Goal: Transaction & Acquisition: Book appointment/travel/reservation

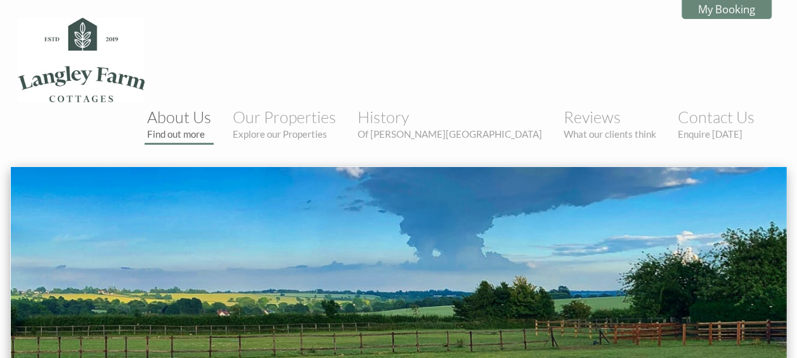
click at [211, 107] on link "About Us Find out more" at bounding box center [179, 123] width 64 height 32
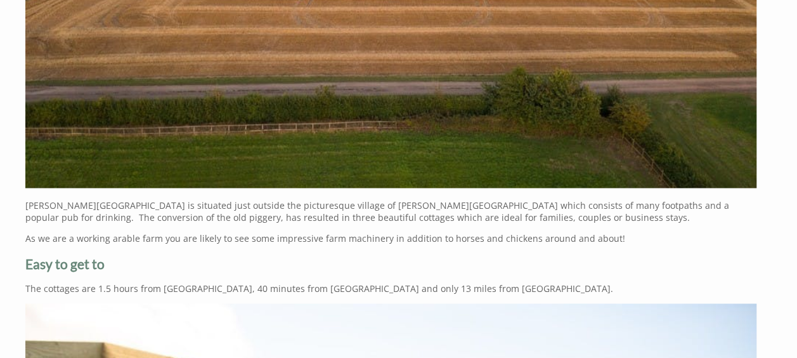
scroll to position [850, 0]
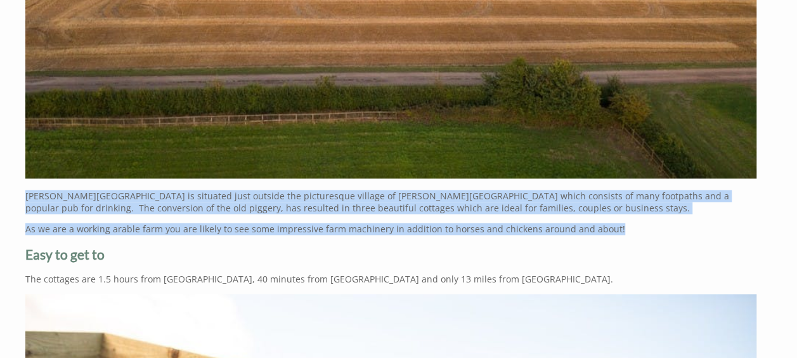
drag, startPoint x: 27, startPoint y: 150, endPoint x: 606, endPoint y: 185, distance: 579.3
copy div "[PERSON_NAME][GEOGRAPHIC_DATA] is situated just outside the picturesque village…"
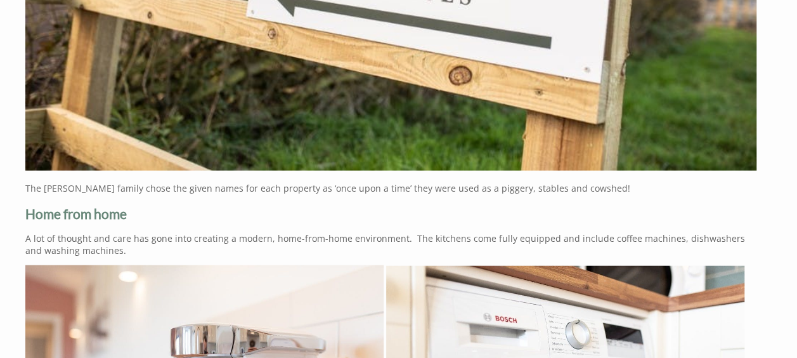
scroll to position [1468, 0]
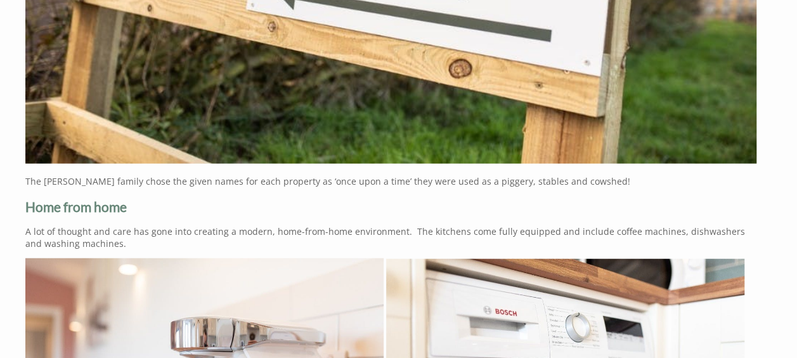
drag, startPoint x: 25, startPoint y: 184, endPoint x: 115, endPoint y: 195, distance: 90.8
click at [115, 225] on p "A lot of thought and care has gone into creating a modern, home-from-home envir…" at bounding box center [390, 237] width 731 height 24
copy p "A lot of thought and care has gone into creating a modern, home-from-home envir…"
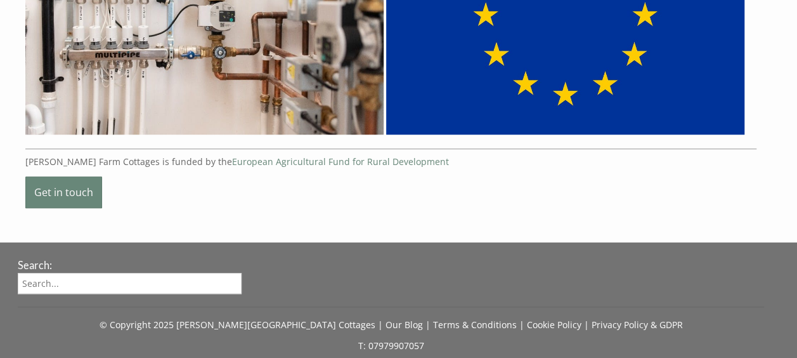
scroll to position [2798, 0]
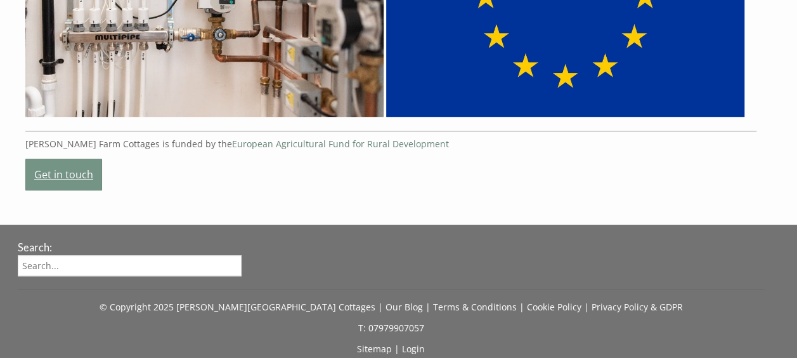
click at [81, 159] on link "Get in touch" at bounding box center [63, 175] width 77 height 32
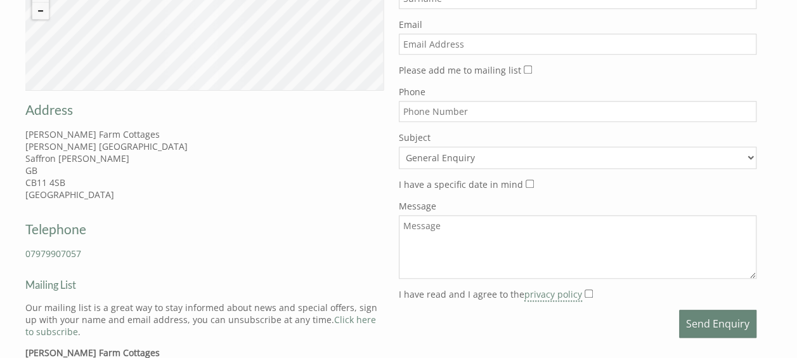
scroll to position [588, 0]
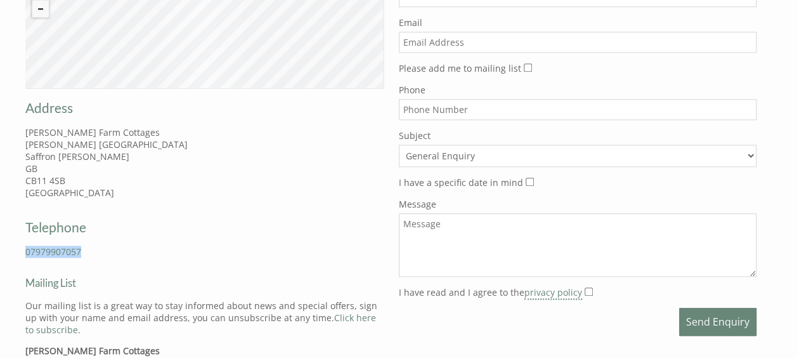
drag, startPoint x: 83, startPoint y: 193, endPoint x: 22, endPoint y: 197, distance: 61.0
click at [22, 207] on div "Telephone 07979907057" at bounding box center [107, 236] width 179 height 59
copy link "07979907057"
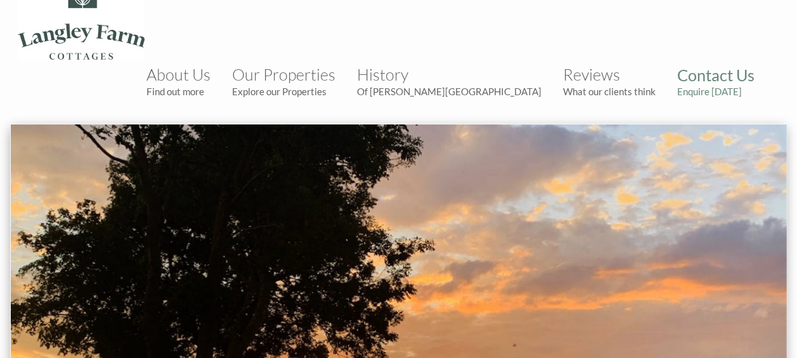
scroll to position [0, 0]
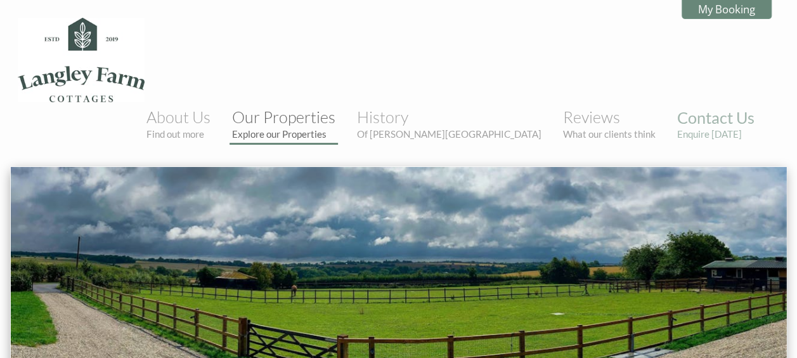
click at [335, 107] on link "Our Properties Explore our Properties" at bounding box center [283, 123] width 103 height 32
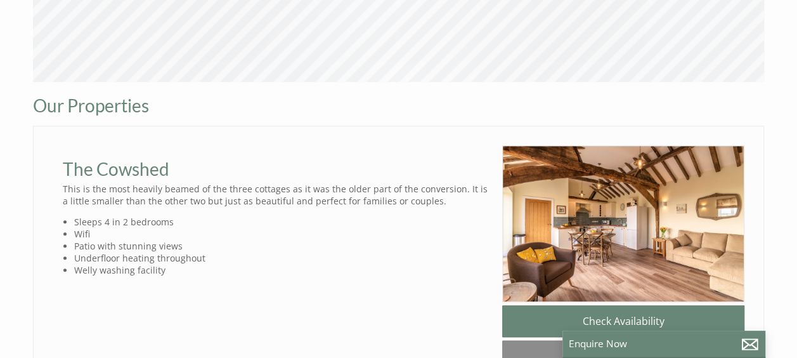
scroll to position [584, 0]
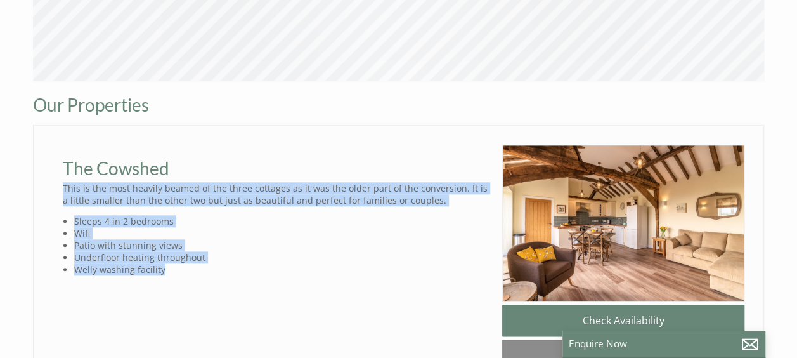
drag, startPoint x: 63, startPoint y: 140, endPoint x: 170, endPoint y: 226, distance: 137.1
click at [170, 226] on div "The Cowshed This is the most heavily beamed of the three cottages as it was the…" at bounding box center [278, 210] width 450 height 131
copy div "This is the most heavily beamed of the three cottages as it was the older part …"
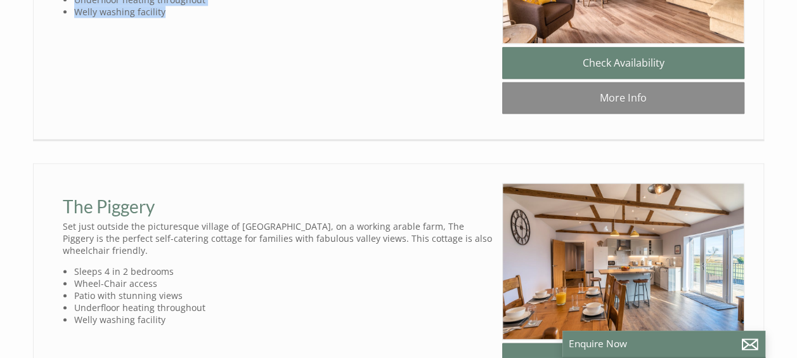
scroll to position [858, 0]
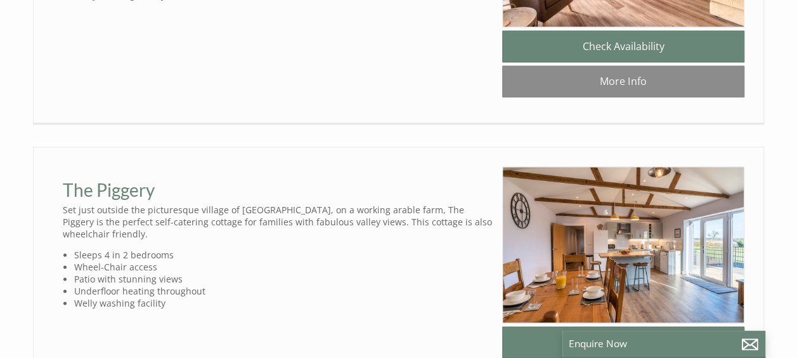
click at [61, 170] on div "The Piggery Set just outside the picturesque village of [GEOGRAPHIC_DATA], on a…" at bounding box center [278, 237] width 450 height 143
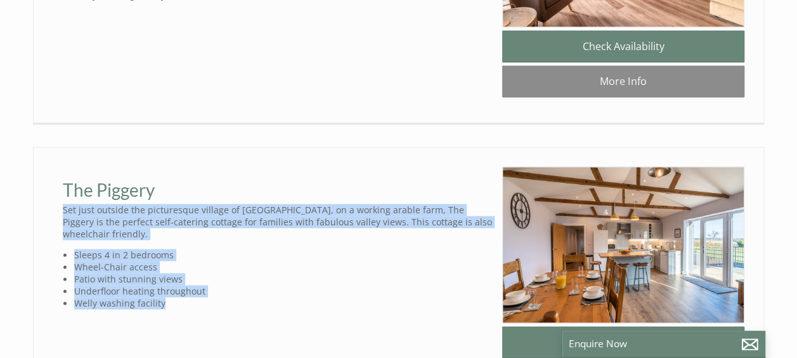
drag, startPoint x: 63, startPoint y: 172, endPoint x: 169, endPoint y: 249, distance: 129.9
click at [169, 249] on div "The Piggery Set just outside the picturesque village of [GEOGRAPHIC_DATA], on a…" at bounding box center [278, 237] width 450 height 143
copy div "Set just outside the picturesque village of [GEOGRAPHIC_DATA], on a working ara…"
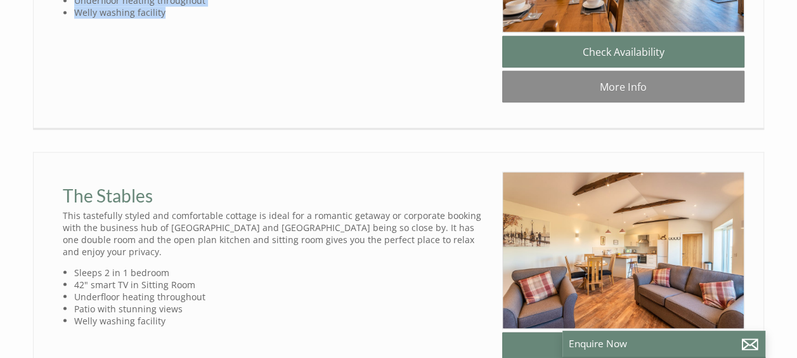
scroll to position [1155, 0]
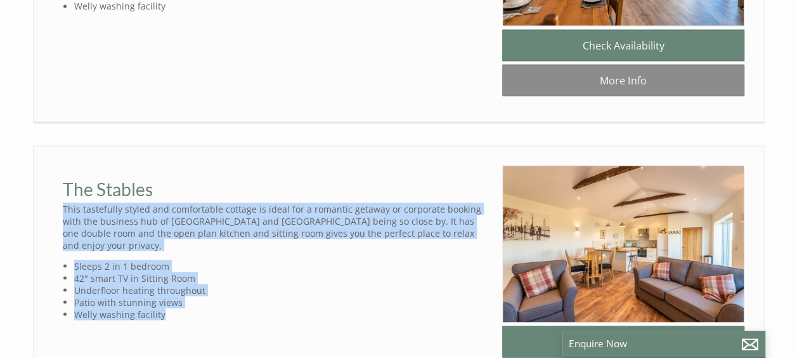
drag, startPoint x: 63, startPoint y: 178, endPoint x: 166, endPoint y: 271, distance: 139.1
click at [166, 271] on div "The Stables This tastefully styled and comfortable cottage is ideal for a roman…" at bounding box center [278, 242] width 450 height 155
copy div "This tastefully styled and comfortable cottage is ideal for a romantic getaway …"
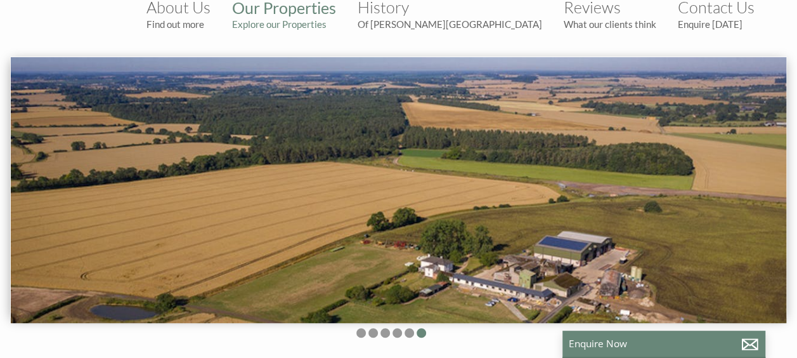
scroll to position [109, 0]
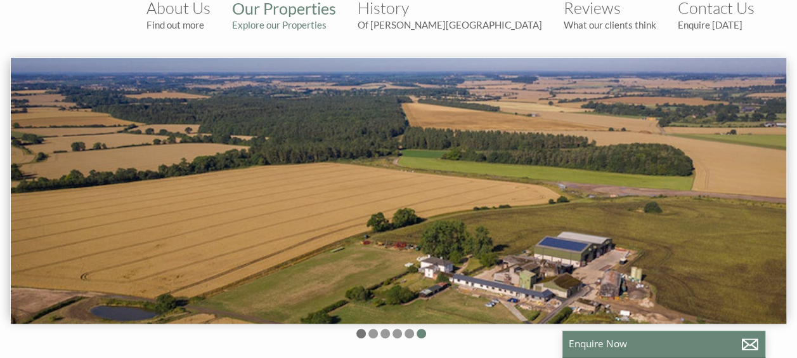
click at [358, 328] on li at bounding box center [361, 333] width 10 height 10
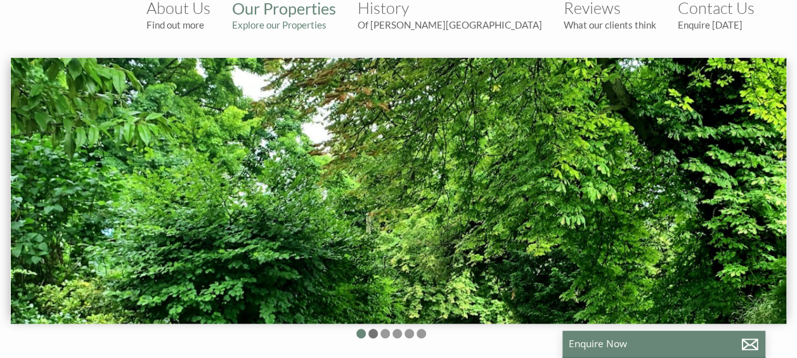
click at [372, 328] on li at bounding box center [373, 333] width 10 height 10
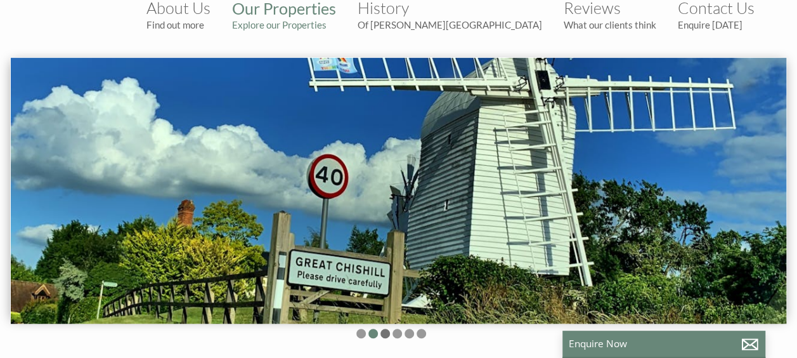
click at [382, 328] on li at bounding box center [385, 333] width 10 height 10
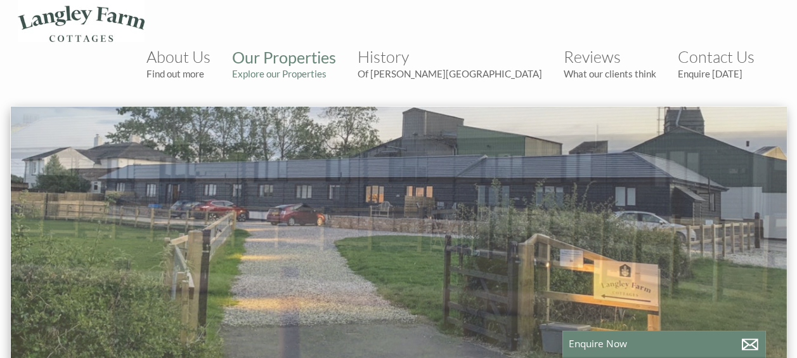
scroll to position [0, 0]
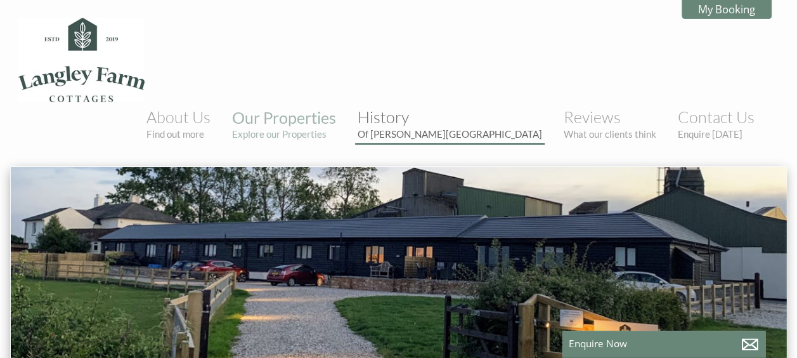
click at [502, 107] on link "History Of [PERSON_NAME][GEOGRAPHIC_DATA]" at bounding box center [450, 123] width 185 height 32
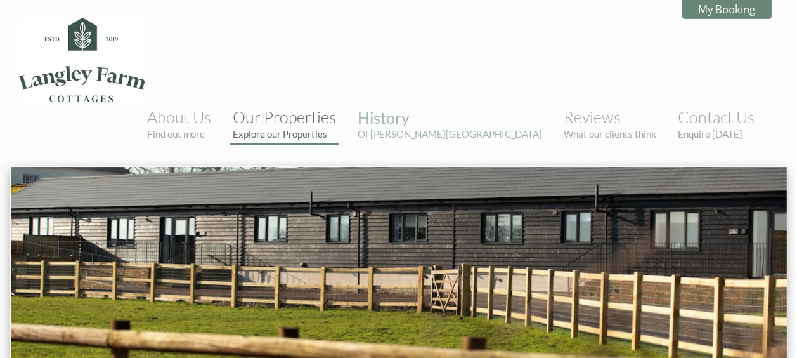
click at [336, 107] on link "Our Properties Explore our Properties" at bounding box center [284, 123] width 103 height 32
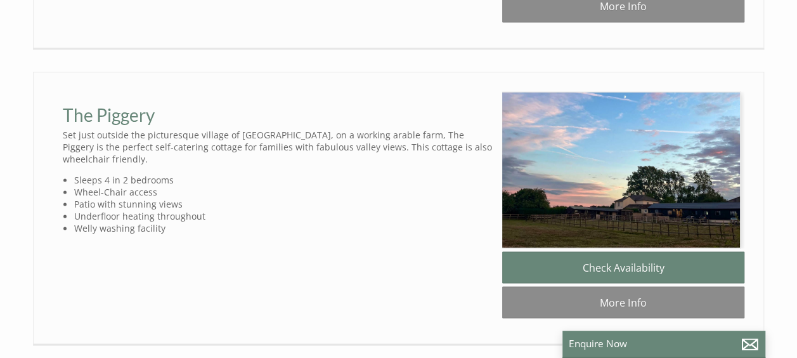
scroll to position [0, 9399]
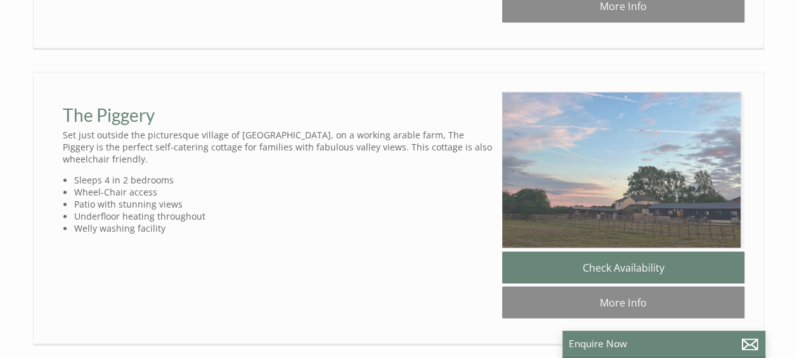
click at [630, 160] on img at bounding box center [621, 169] width 242 height 157
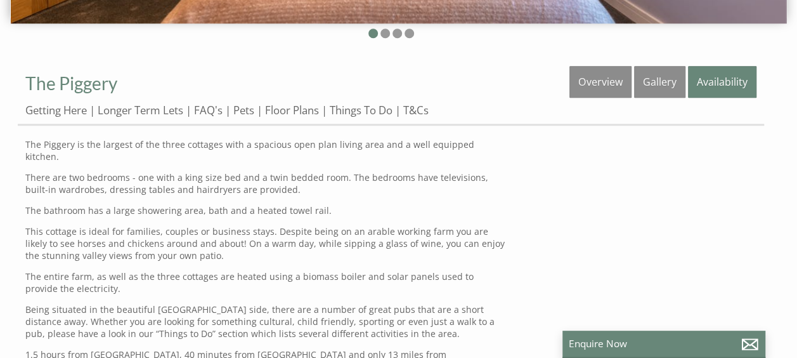
scroll to position [418, 0]
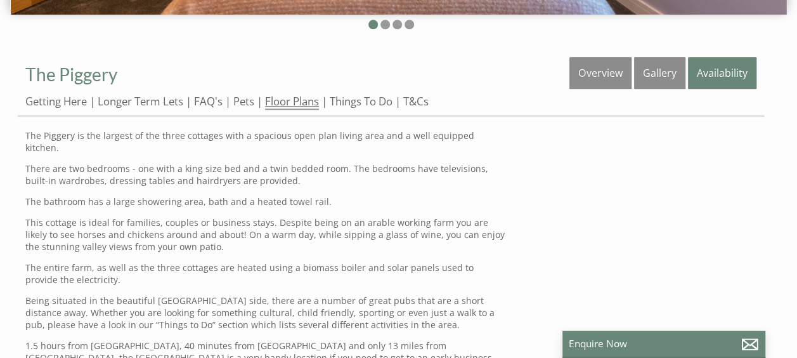
click at [292, 94] on link "Floor Plans" at bounding box center [292, 102] width 54 height 16
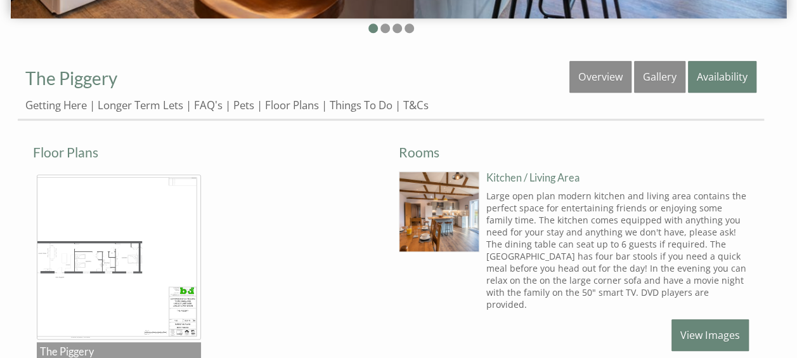
scroll to position [413, 0]
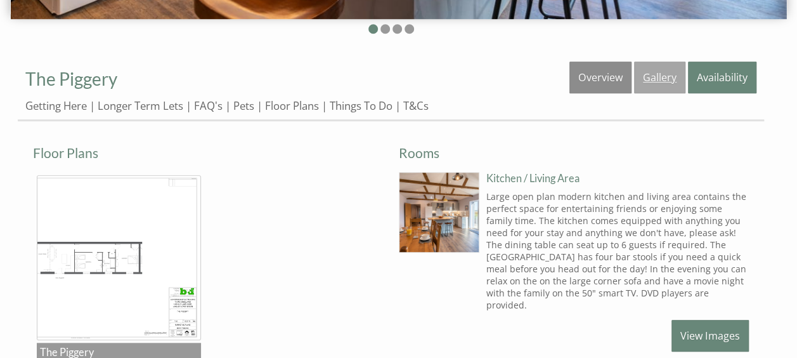
click at [661, 62] on link "Gallery" at bounding box center [659, 78] width 51 height 32
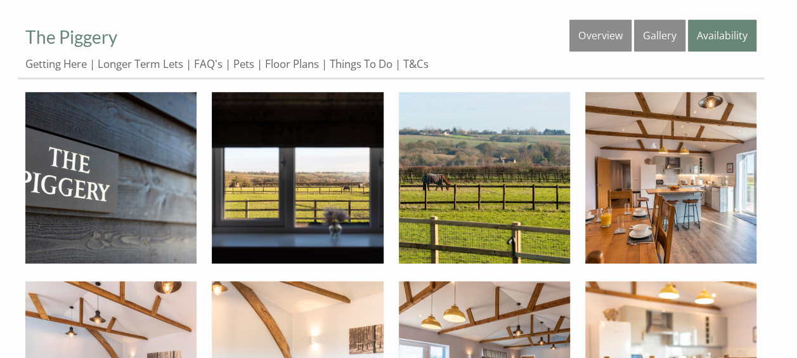
scroll to position [454, 0]
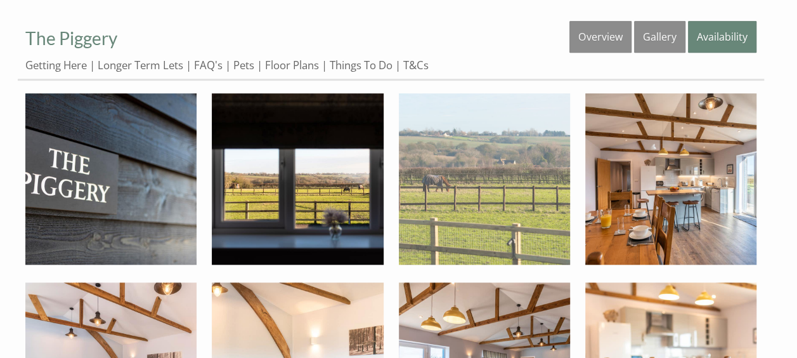
click at [472, 159] on img at bounding box center [484, 178] width 171 height 171
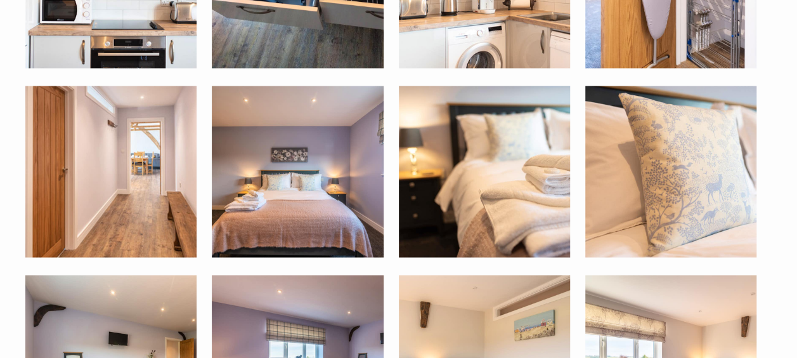
scroll to position [1200, 0]
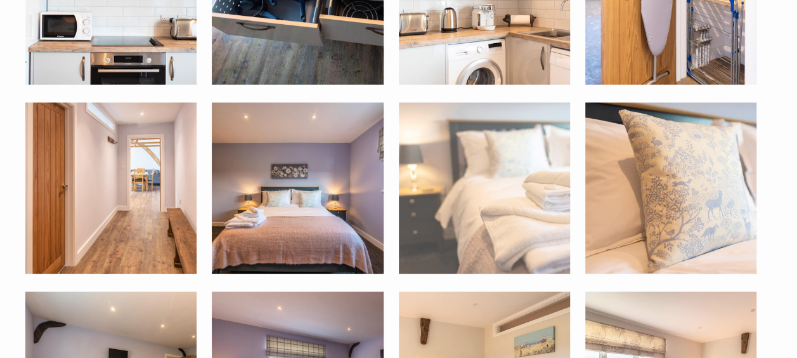
click at [516, 162] on img at bounding box center [484, 188] width 171 height 171
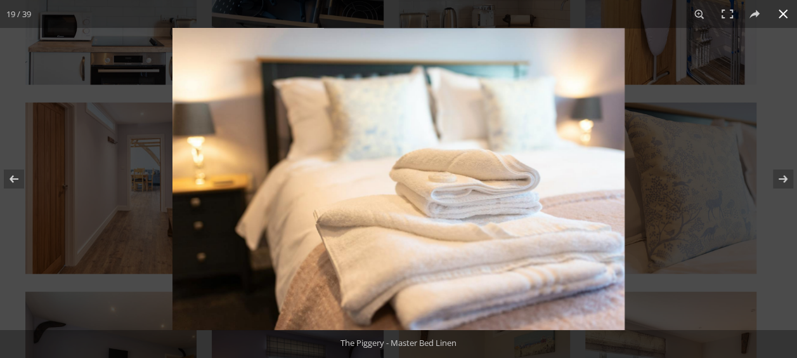
click at [786, 11] on button at bounding box center [783, 14] width 28 height 28
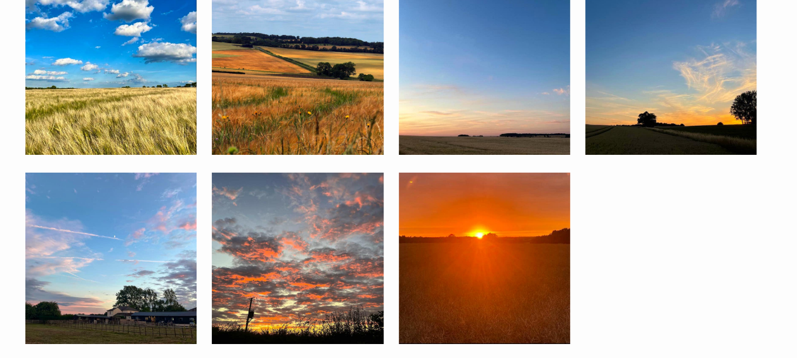
scroll to position [2075, 0]
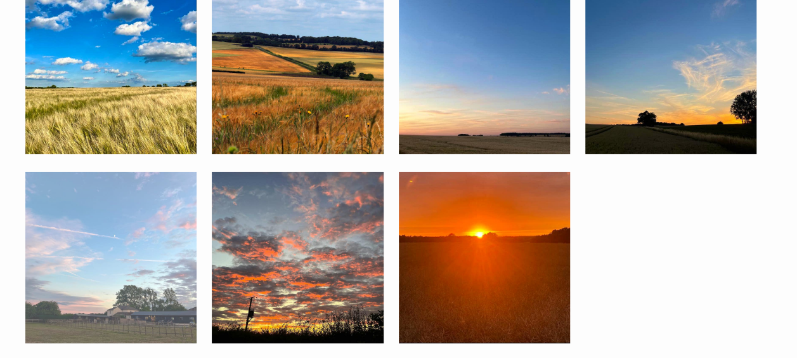
click at [128, 228] on img at bounding box center [110, 257] width 171 height 171
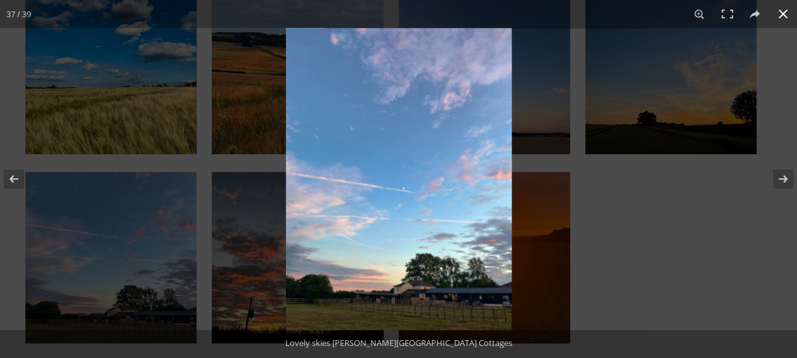
click at [785, 13] on button at bounding box center [783, 14] width 28 height 28
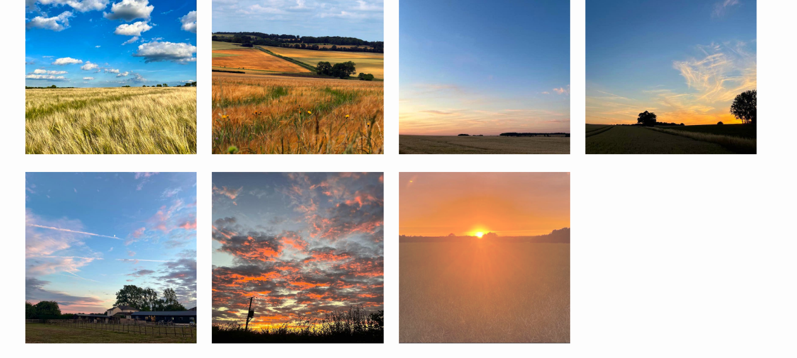
click at [476, 219] on img at bounding box center [484, 257] width 171 height 171
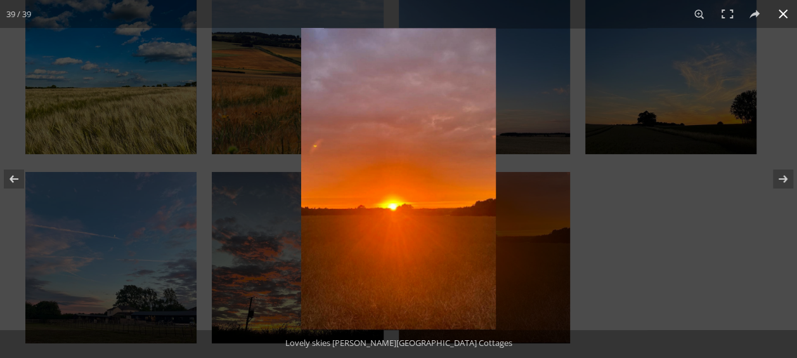
click at [782, 20] on button at bounding box center [783, 14] width 28 height 28
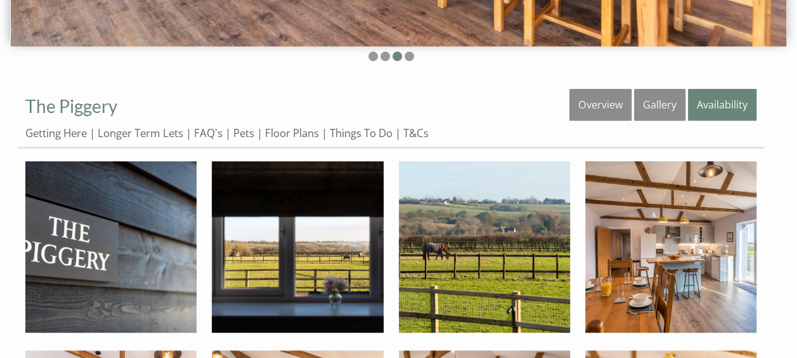
scroll to position [385, 0]
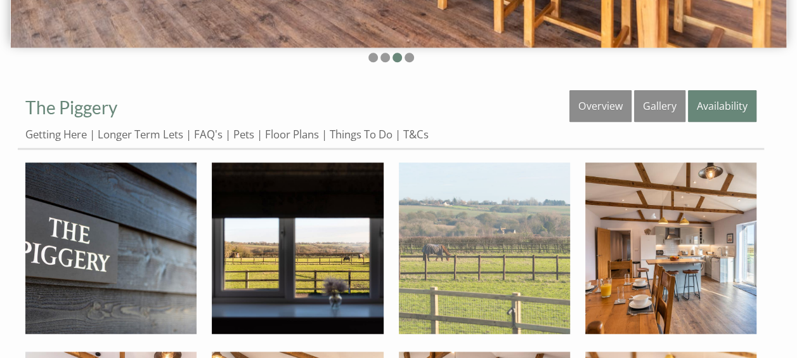
click at [469, 212] on img at bounding box center [484, 247] width 171 height 171
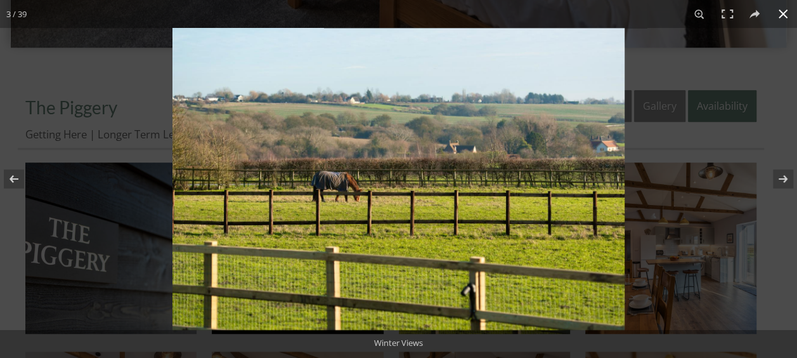
click at [779, 18] on button at bounding box center [783, 14] width 28 height 28
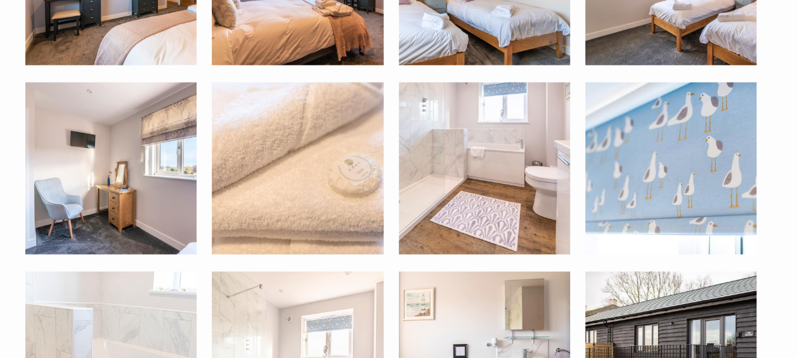
scroll to position [1598, 0]
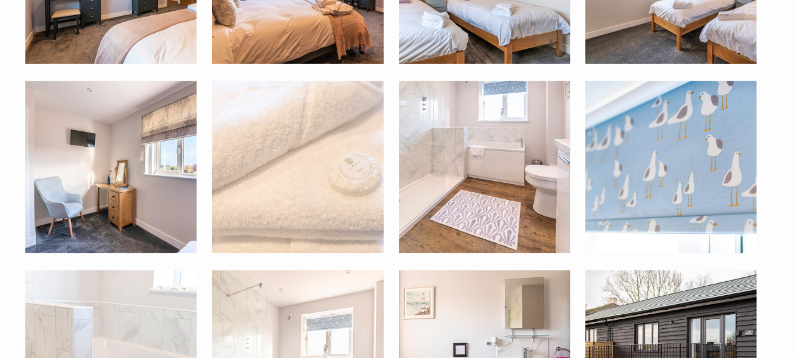
click at [334, 124] on img at bounding box center [297, 166] width 171 height 171
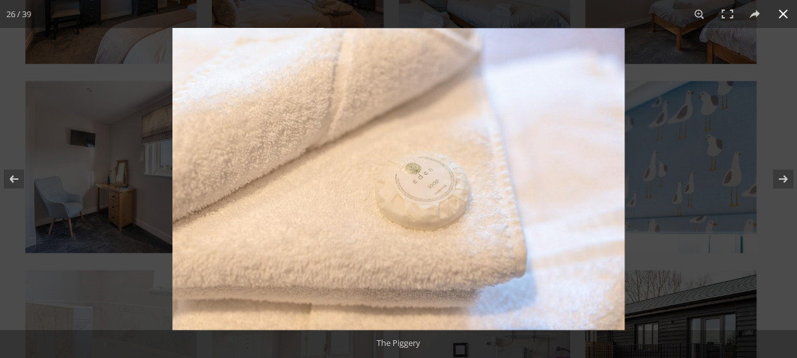
click at [781, 19] on button at bounding box center [783, 14] width 28 height 28
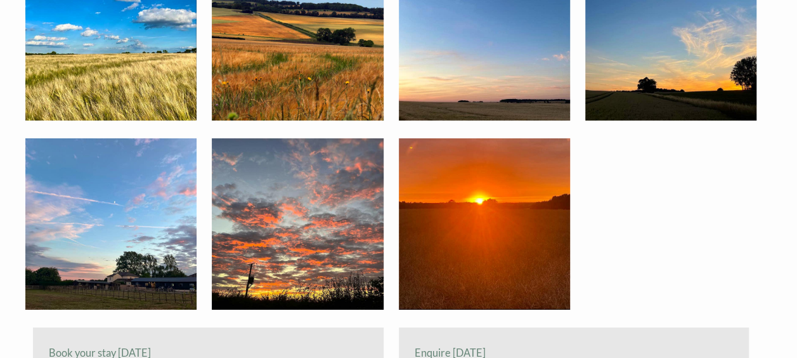
scroll to position [2125, 0]
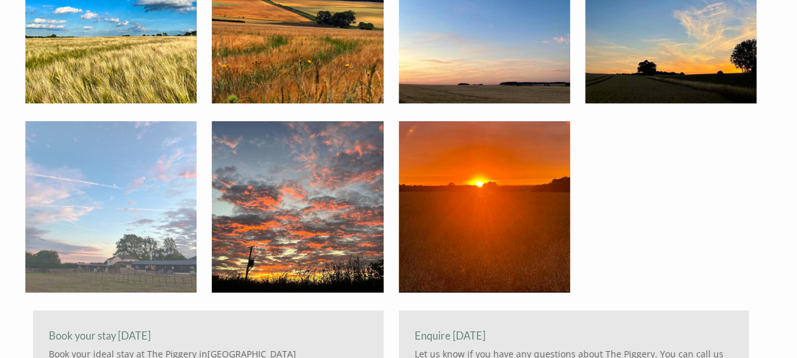
click at [93, 196] on img at bounding box center [110, 206] width 171 height 171
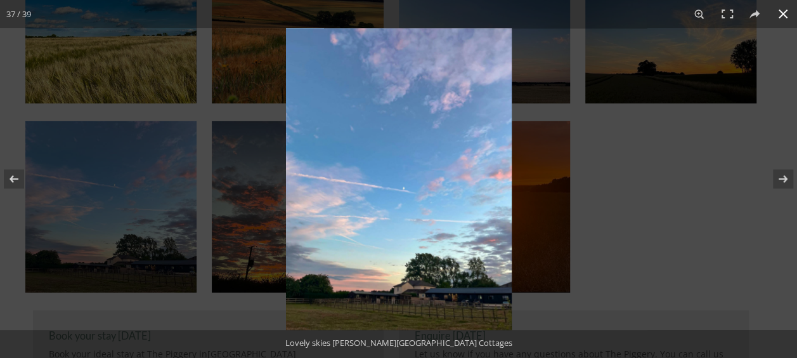
click at [784, 10] on button at bounding box center [783, 14] width 28 height 28
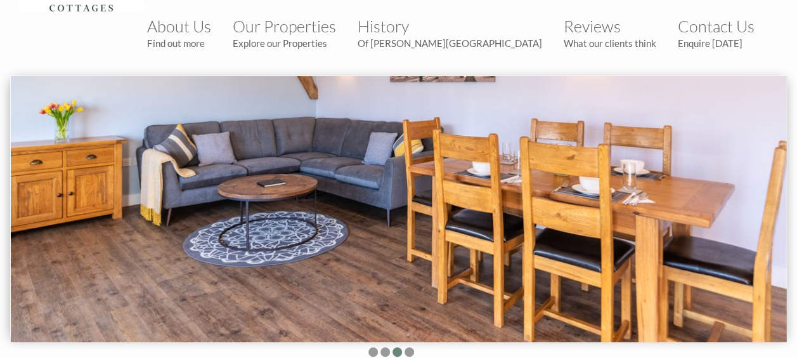
scroll to position [0, 0]
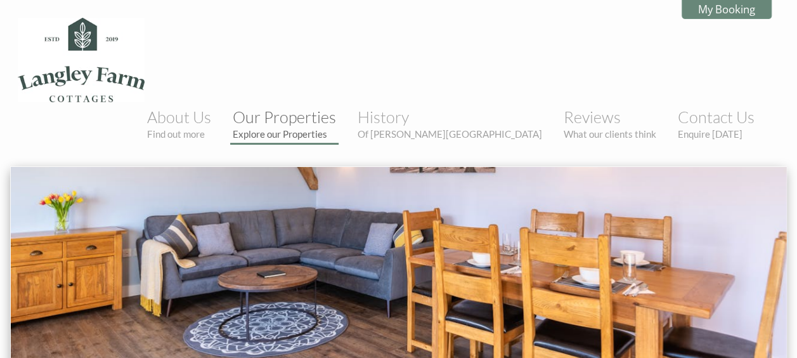
click at [336, 107] on link "Our Properties Explore our Properties" at bounding box center [284, 123] width 103 height 32
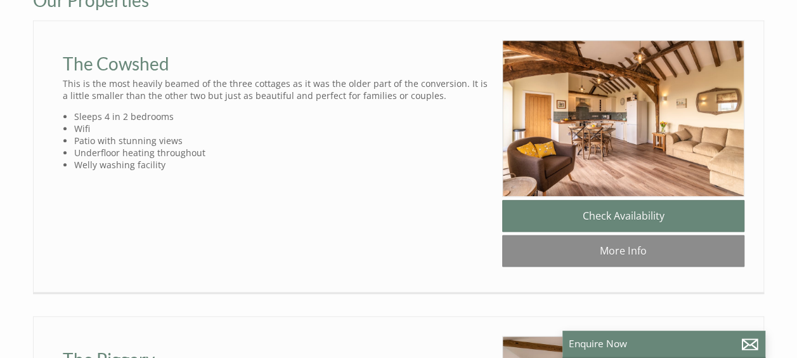
scroll to position [690, 0]
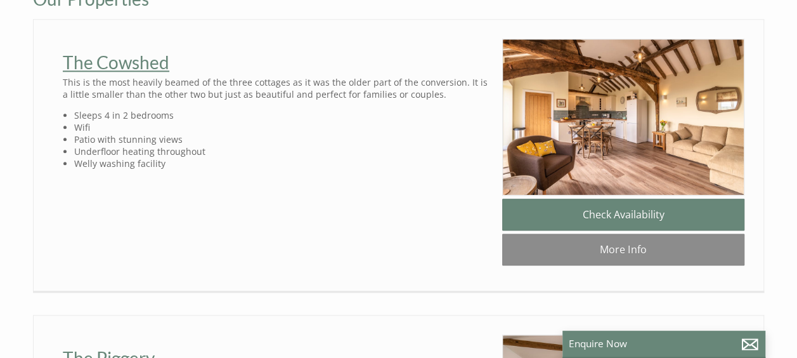
click at [126, 51] on link "The Cowshed" at bounding box center [116, 62] width 107 height 22
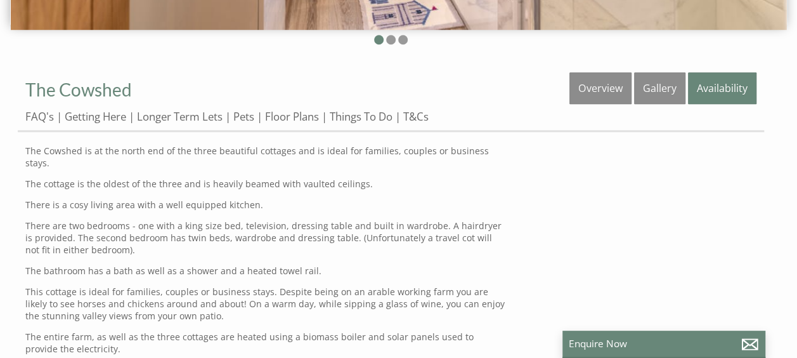
scroll to position [406, 0]
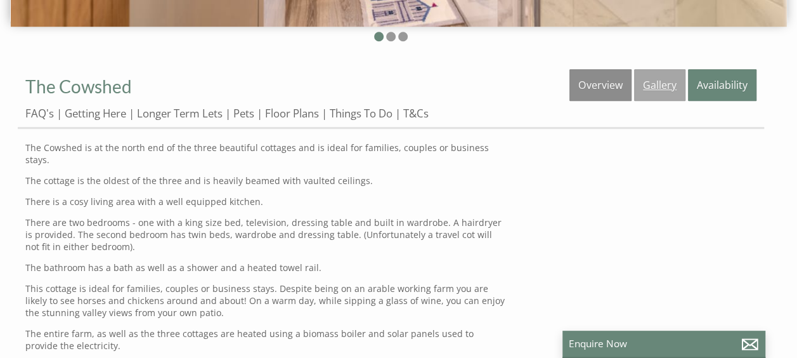
click at [657, 69] on link "Gallery" at bounding box center [659, 85] width 51 height 32
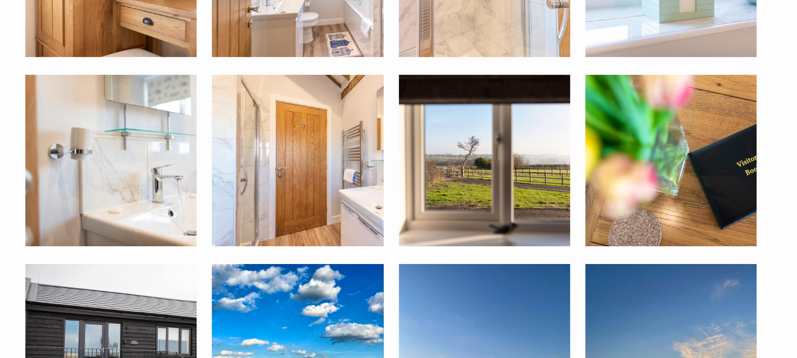
scroll to position [1973, 0]
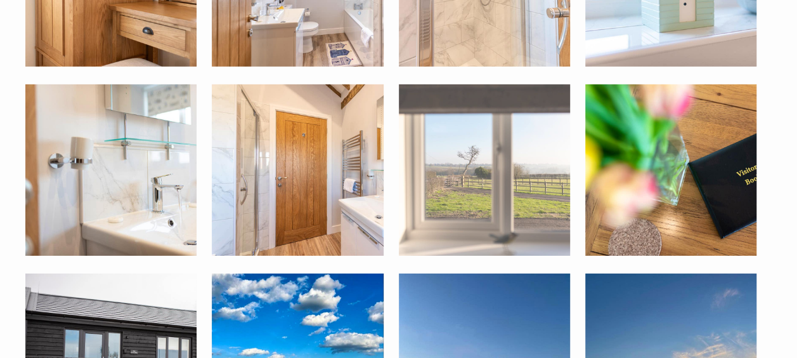
click at [507, 137] on img at bounding box center [484, 169] width 171 height 171
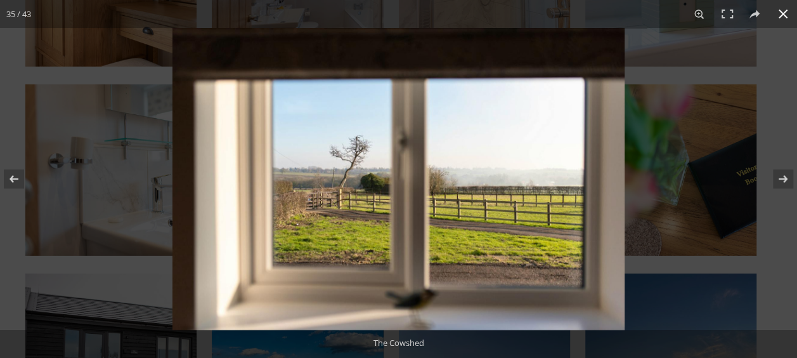
click at [780, 16] on button at bounding box center [783, 14] width 28 height 28
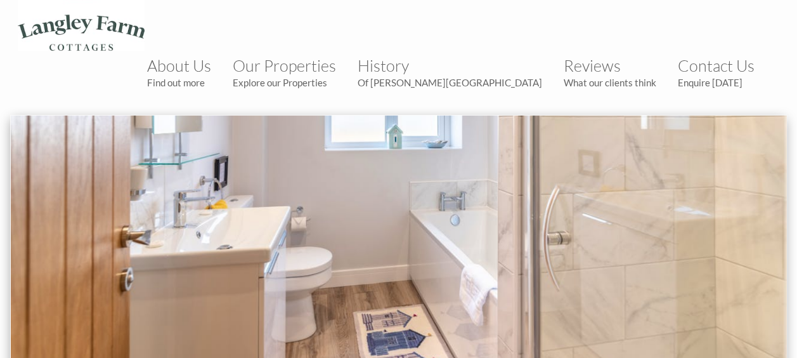
scroll to position [0, 0]
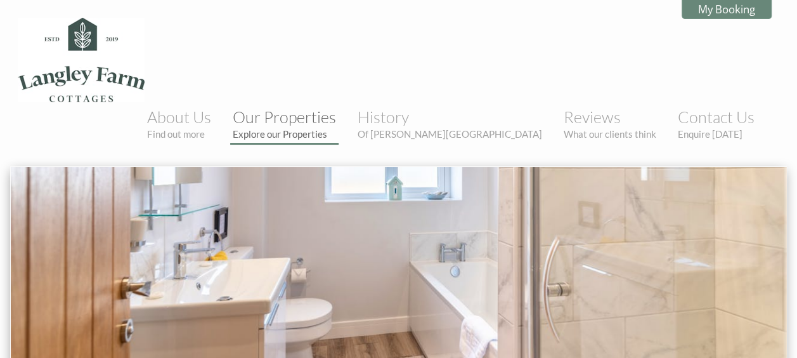
click at [336, 107] on link "Our Properties Explore our Properties" at bounding box center [284, 123] width 103 height 32
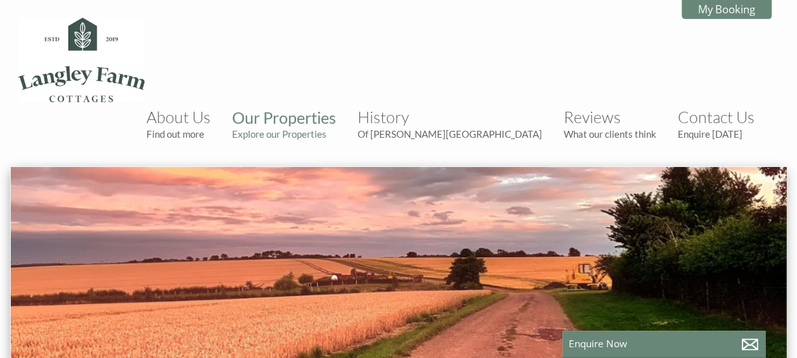
scroll to position [0, 11]
click at [708, 11] on link "My Booking" at bounding box center [727, 9] width 90 height 20
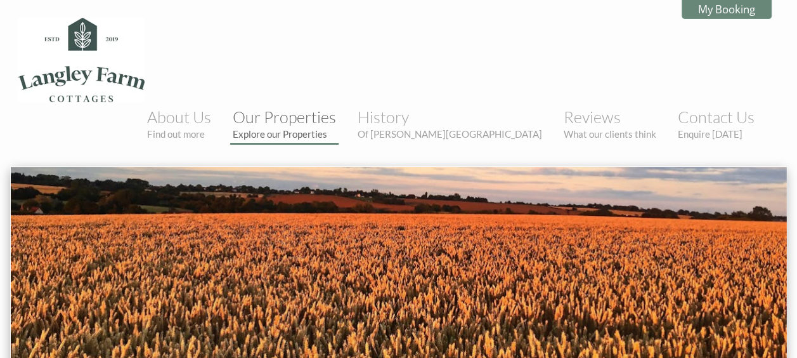
click at [336, 107] on link "Our Properties Explore our Properties" at bounding box center [284, 123] width 103 height 32
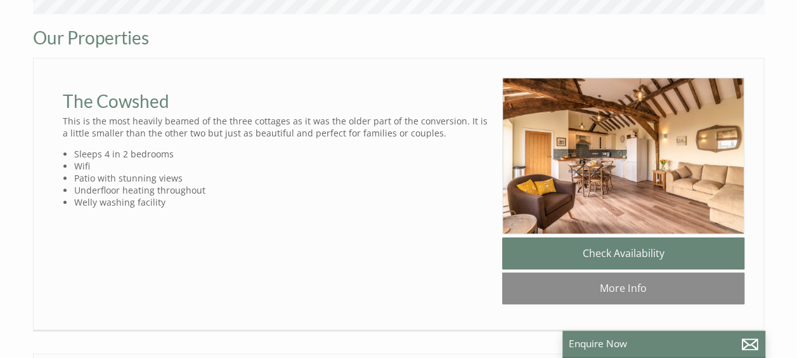
scroll to position [652, 0]
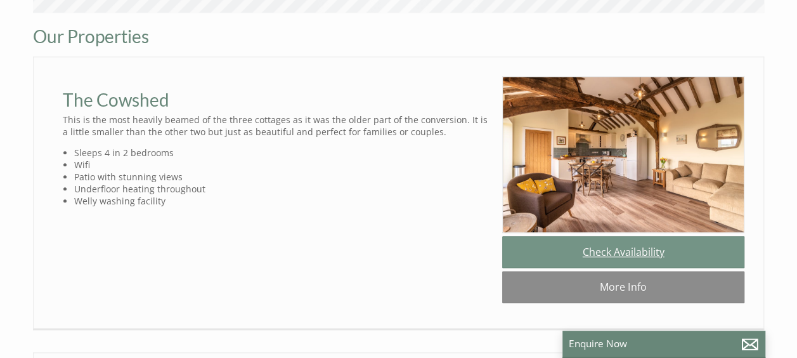
click at [590, 236] on link "Check Availability" at bounding box center [623, 252] width 242 height 32
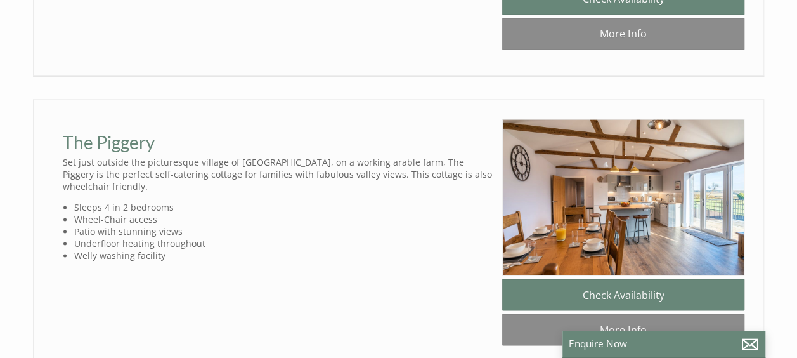
scroll to position [910, 0]
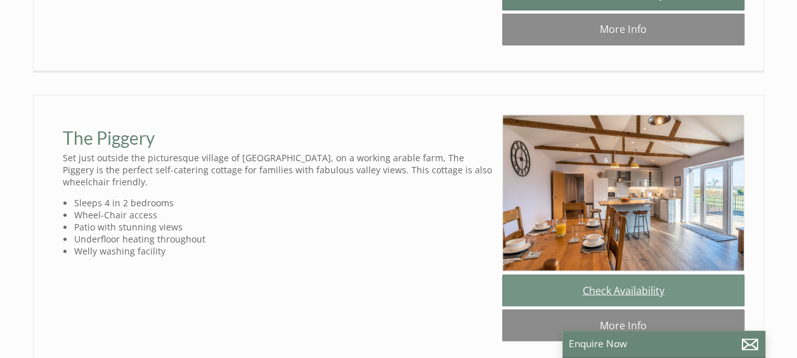
click at [592, 274] on link "Check Availability" at bounding box center [623, 290] width 242 height 32
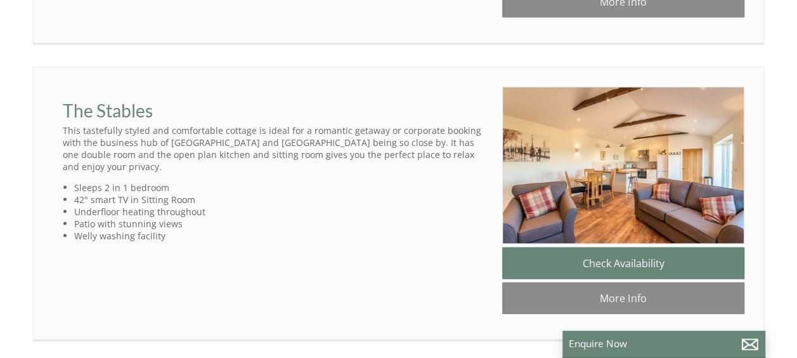
scroll to position [1243, 0]
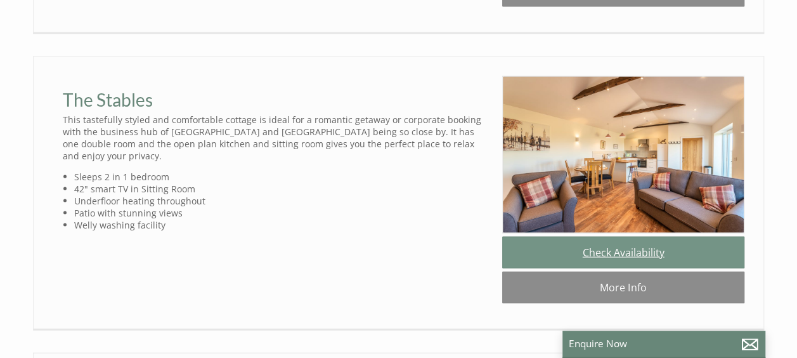
click at [562, 236] on link "Check Availability" at bounding box center [623, 252] width 242 height 32
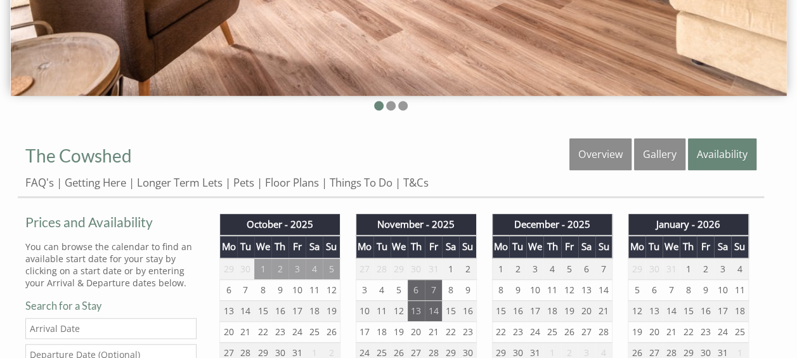
scroll to position [337, 0]
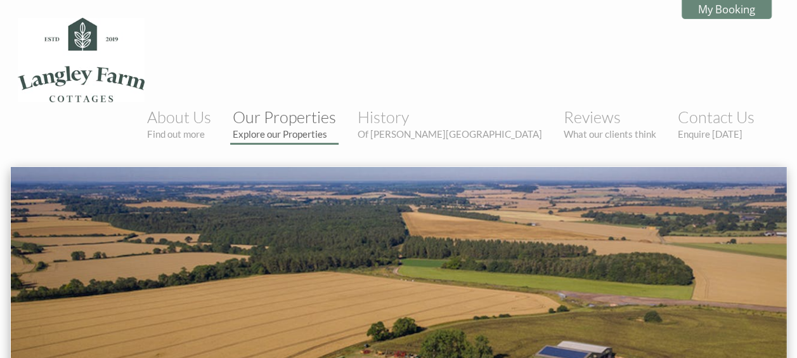
click at [336, 107] on link "Our Properties Explore our Properties" at bounding box center [284, 123] width 103 height 32
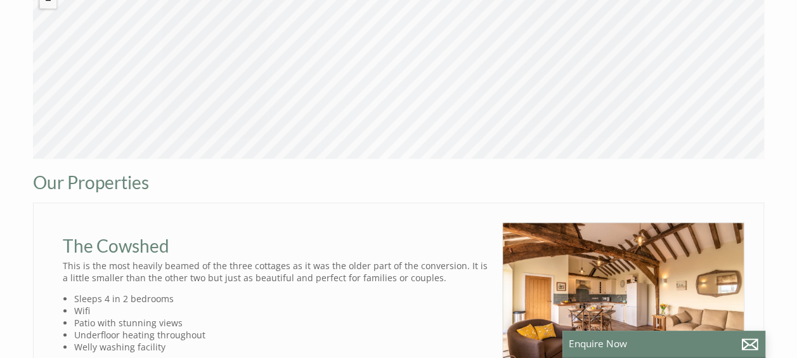
scroll to position [547, 0]
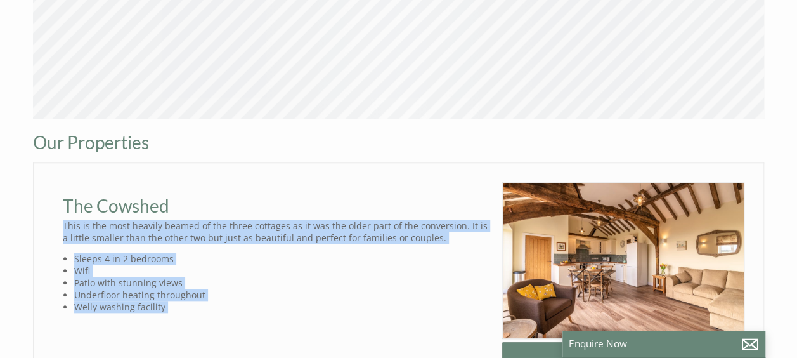
drag, startPoint x: 64, startPoint y: 180, endPoint x: 163, endPoint y: 268, distance: 132.1
click at [163, 268] on li "The Cowshed Check Availability More Info The Cowshed Sleeps 4 in 2 bedrooms Wifi" at bounding box center [398, 298] width 731 height 273
copy li "This is the most heavily beamed of the three cottages as it was the older part …"
click at [177, 267] on div at bounding box center [399, 297] width 692 height 230
drag, startPoint x: 157, startPoint y: 261, endPoint x: 61, endPoint y: 181, distance: 124.8
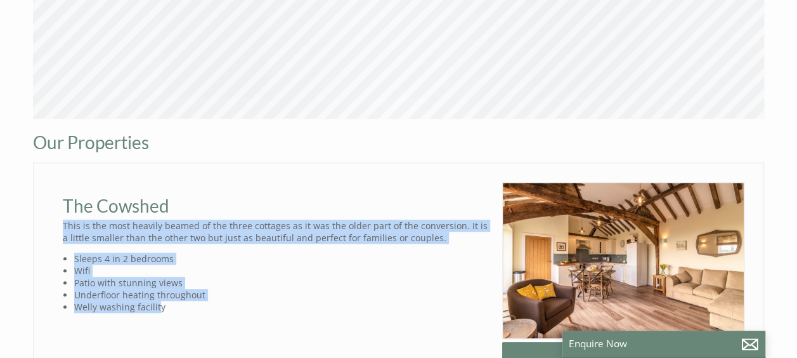
click at [61, 182] on div "The Cowshed This is the most heavily beamed of the three cottages as it was the…" at bounding box center [278, 247] width 450 height 131
copy div "This is the most heavily beamed of the three cottages as it was the older part …"
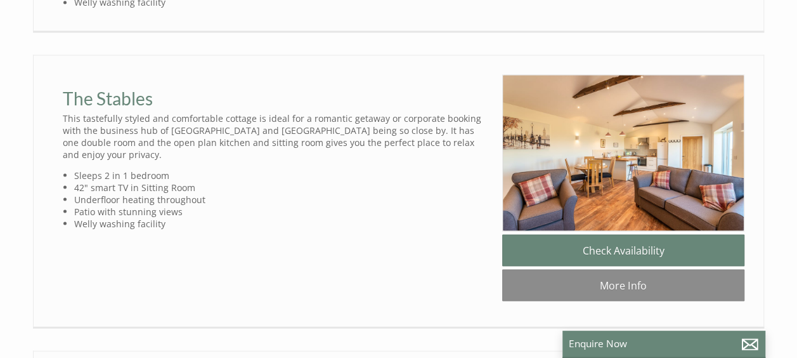
scroll to position [1161, 0]
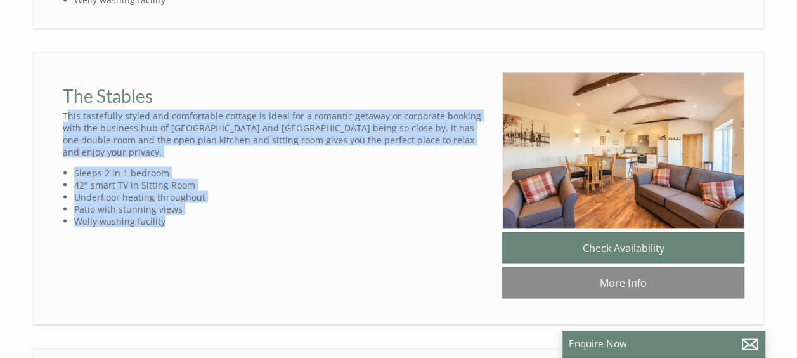
drag, startPoint x: 65, startPoint y: 171, endPoint x: 162, endPoint y: 263, distance: 133.2
click at [162, 226] on div "The Stables This tastefully styled and comfortable cottage is ideal for a roman…" at bounding box center [278, 149] width 450 height 155
click at [167, 226] on li "Welly washing facility" at bounding box center [283, 220] width 418 height 12
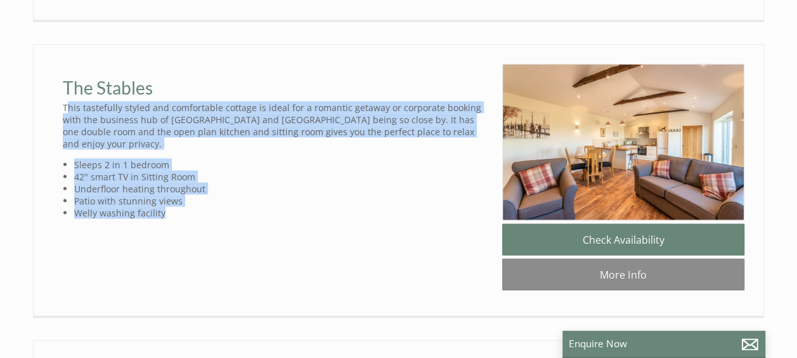
scroll to position [1170, 0]
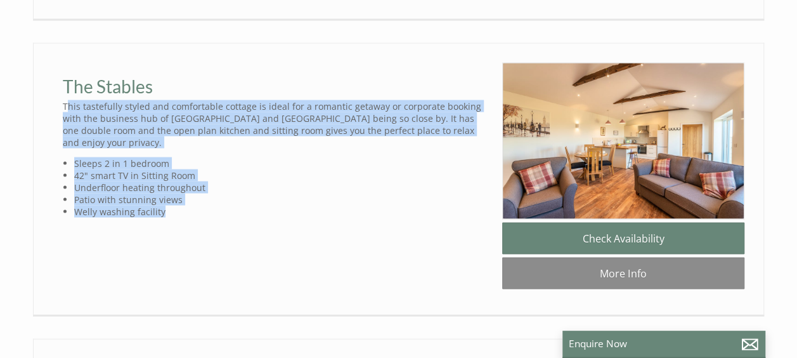
click at [199, 217] on li "Welly washing facility" at bounding box center [283, 211] width 418 height 12
drag, startPoint x: 159, startPoint y: 256, endPoint x: 53, endPoint y: 162, distance: 141.9
click at [53, 162] on div "The Stables This tastefully styled and comfortable cottage is ideal for a roman…" at bounding box center [278, 139] width 450 height 155
copy div "This tastefully styled and comfortable cottage is ideal for a romantic getaway …"
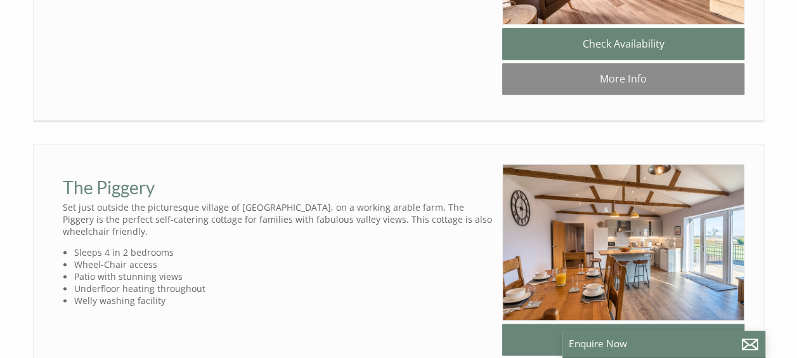
scroll to position [862, 0]
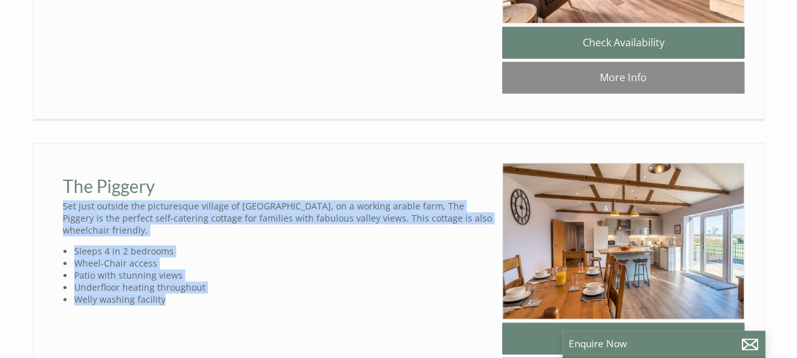
drag, startPoint x: 62, startPoint y: 168, endPoint x: 184, endPoint y: 252, distance: 147.7
click at [184, 252] on div "The Piggery Set just outside the picturesque village of [GEOGRAPHIC_DATA], on a…" at bounding box center [278, 233] width 450 height 143
copy div "Set just outside the picturesque village of [GEOGRAPHIC_DATA], on a working ara…"
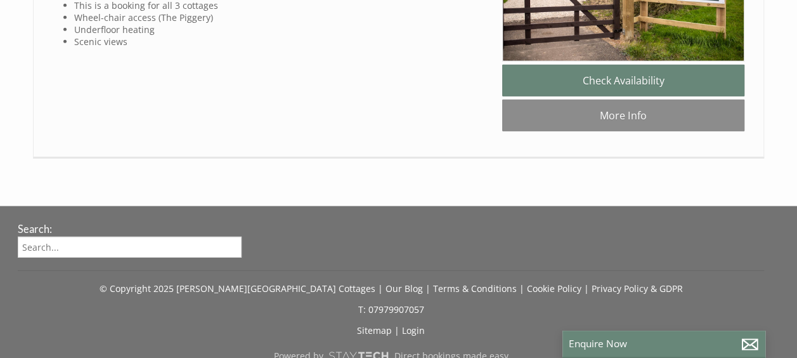
scroll to position [1729, 0]
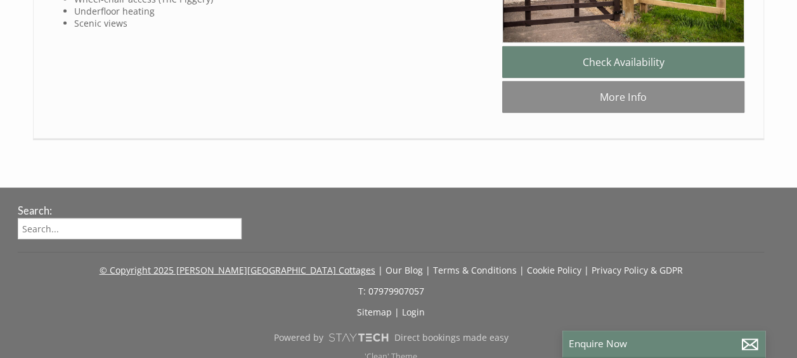
click at [284, 264] on link "© Copyright 2025 [PERSON_NAME][GEOGRAPHIC_DATA] Cottages" at bounding box center [238, 270] width 276 height 12
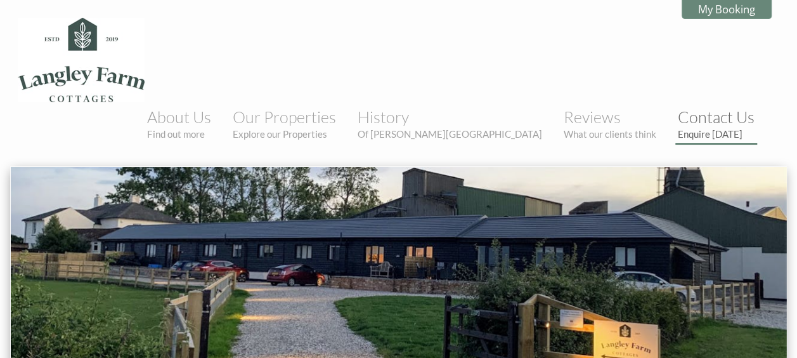
click at [691, 107] on link "Contact Us Enquire today" at bounding box center [716, 123] width 77 height 32
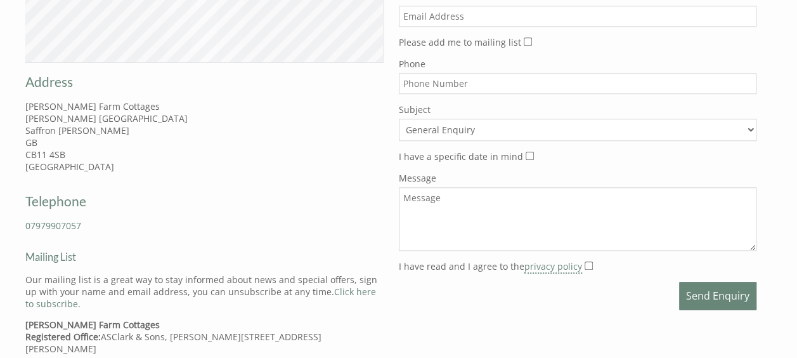
scroll to position [614, 0]
drag, startPoint x: 100, startPoint y: 274, endPoint x: 130, endPoint y: 286, distance: 32.1
click at [130, 318] on p "Langley Farm Cottages Registered Office: ASClark & Sons, Langley Lawn Farm, Lan…" at bounding box center [204, 336] width 358 height 36
copy p "ASClark & Sons, [PERSON_NAME][STREET_ADDRESS][PERSON_NAME]"
